Goal: Task Accomplishment & Management: Manage account settings

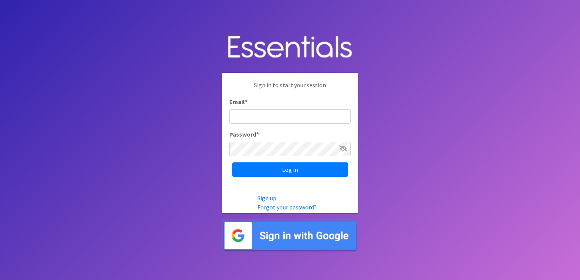
click at [303, 117] on input "Email *" at bounding box center [289, 116] width 121 height 14
type input "[EMAIL_ADDRESS][DOMAIN_NAME]"
click at [343, 148] on icon at bounding box center [343, 148] width 8 height 6
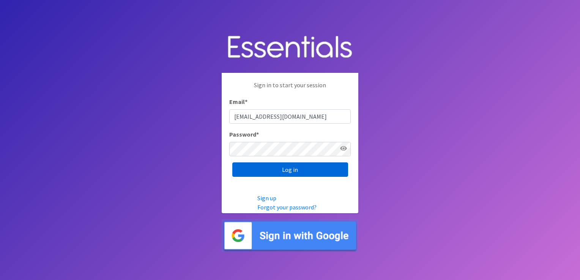
click at [317, 176] on input "Log in" at bounding box center [290, 169] width 116 height 14
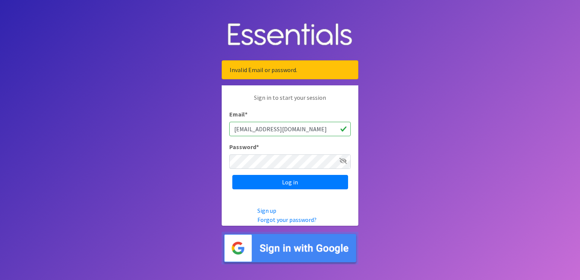
click at [306, 64] on div "Invalid Email or password." at bounding box center [290, 69] width 137 height 19
click at [306, 183] on input "Log in" at bounding box center [290, 182] width 116 height 14
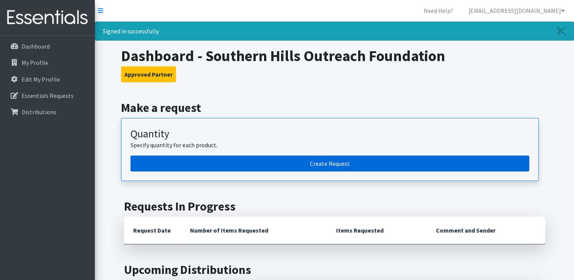
click at [352, 165] on link "Create Request" at bounding box center [329, 164] width 399 height 16
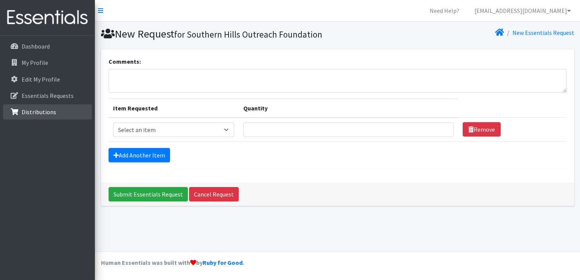
click at [58, 109] on link "Distributions" at bounding box center [47, 111] width 89 height 15
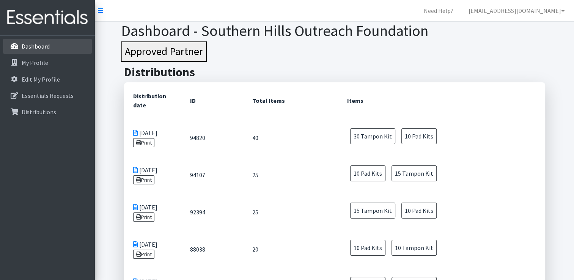
click at [47, 50] on link "Dashboard" at bounding box center [47, 46] width 89 height 15
